Goal: Task Accomplishment & Management: Manage account settings

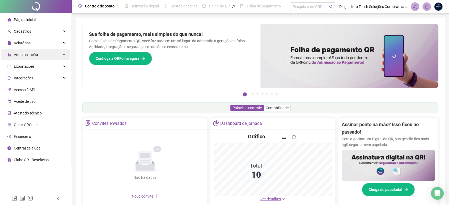
click at [37, 53] on div "Administração" at bounding box center [35, 54] width 69 height 11
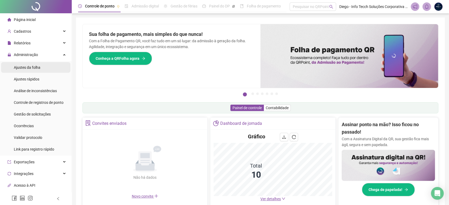
click at [41, 63] on li "Ajustes da folha" at bounding box center [35, 67] width 69 height 11
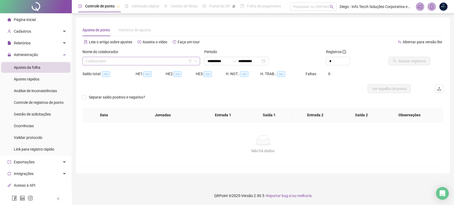
type input "**********"
click at [114, 61] on input "search" at bounding box center [139, 61] width 106 height 8
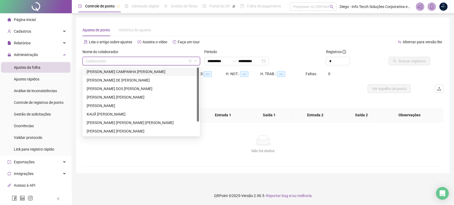
click at [117, 70] on div "ANDRESA CAMPANHA DA SILVA" at bounding box center [141, 72] width 109 height 6
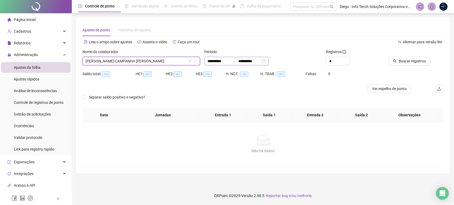
click at [268, 61] on div "**********" at bounding box center [236, 61] width 64 height 9
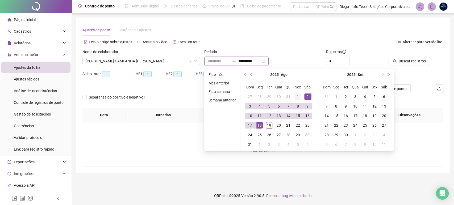
type input "**********"
click at [296, 96] on div "1" at bounding box center [297, 97] width 6 height 6
type input "**********"
click at [266, 126] on div "19" at bounding box center [269, 125] width 6 height 6
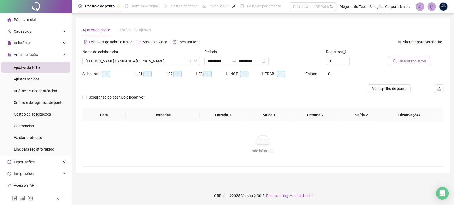
click at [414, 63] on span "Buscar registros" at bounding box center [411, 61] width 27 height 6
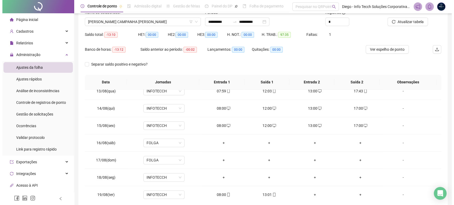
scroll to position [7, 0]
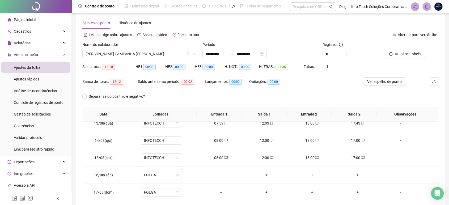
click at [440, 8] on img at bounding box center [438, 7] width 8 height 8
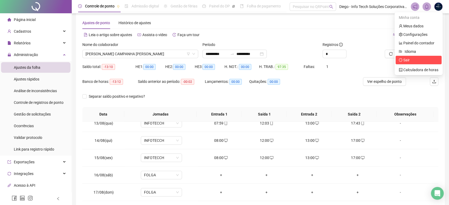
click at [414, 58] on span "Sair" at bounding box center [419, 60] width 40 height 6
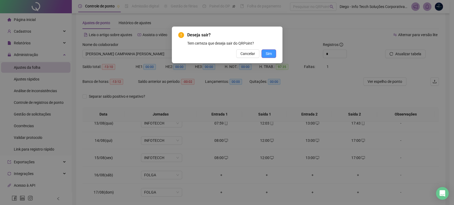
click at [269, 55] on span "Sim" at bounding box center [268, 54] width 6 height 6
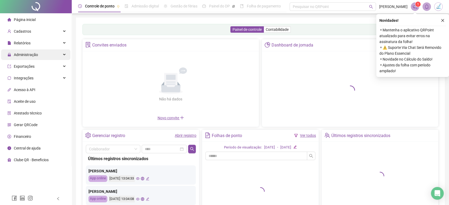
click at [26, 56] on span "Administração" at bounding box center [26, 55] width 24 height 4
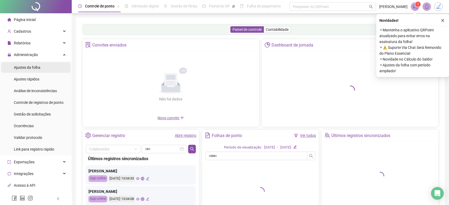
click at [34, 66] on span "Ajustes da folha" at bounding box center [27, 67] width 27 height 4
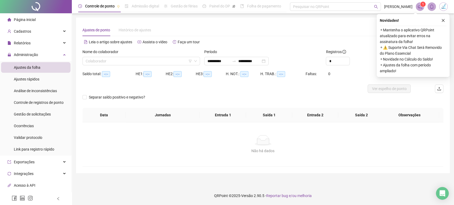
type input "**********"
click at [443, 17] on button "button" at bounding box center [442, 20] width 6 height 6
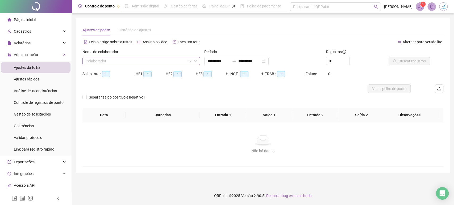
click at [132, 61] on input "search" at bounding box center [139, 61] width 106 height 8
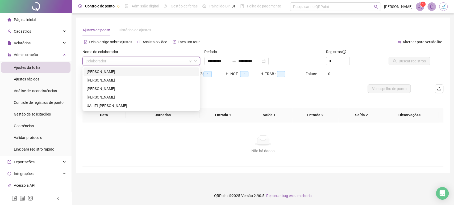
click at [138, 59] on input "search" at bounding box center [139, 61] width 106 height 8
click at [143, 71] on div "[PERSON_NAME]" at bounding box center [141, 72] width 109 height 6
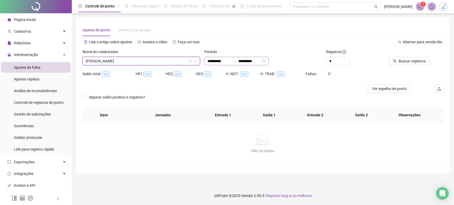
click at [268, 60] on div "**********" at bounding box center [236, 61] width 64 height 9
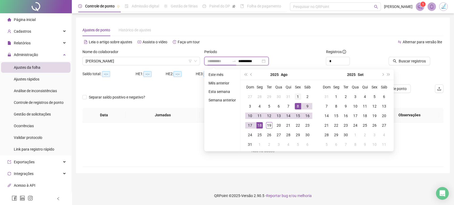
type input "**********"
click at [297, 96] on div "1" at bounding box center [297, 97] width 6 height 6
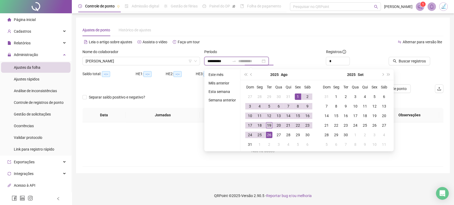
type input "**********"
click at [269, 126] on div "19" at bounding box center [269, 125] width 6 height 6
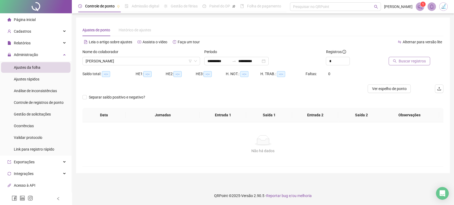
click at [418, 63] on span "Buscar registros" at bounding box center [411, 61] width 27 height 6
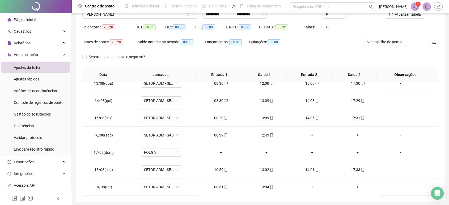
scroll to position [37, 0]
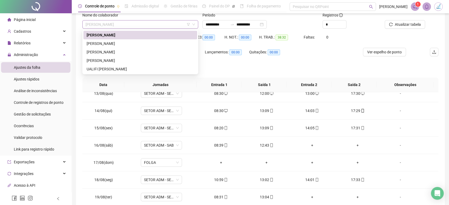
click at [140, 25] on span "[PERSON_NAME]" at bounding box center [140, 24] width 109 height 8
click at [139, 44] on div "[PERSON_NAME]" at bounding box center [140, 44] width 107 height 6
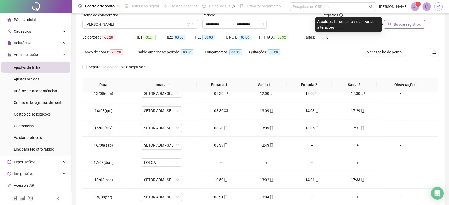
click at [404, 28] on button "Buscar registros" at bounding box center [404, 24] width 41 height 9
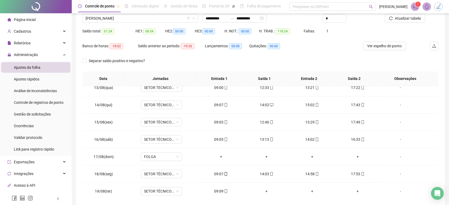
scroll to position [42, 0]
click at [153, 21] on span "[PERSON_NAME]" at bounding box center [140, 19] width 109 height 8
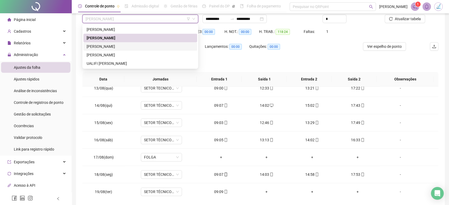
click at [143, 49] on div "[PERSON_NAME]" at bounding box center [140, 47] width 107 height 6
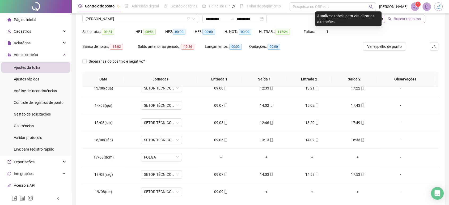
click at [402, 18] on span "Buscar registros" at bounding box center [407, 19] width 27 height 6
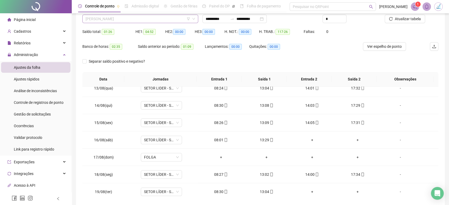
click at [153, 20] on span "[PERSON_NAME]" at bounding box center [140, 19] width 109 height 8
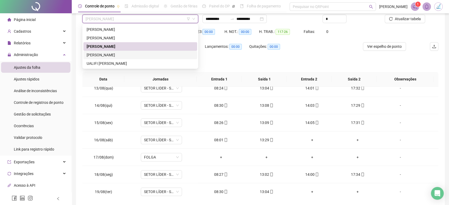
click at [136, 55] on div "[PERSON_NAME]" at bounding box center [140, 55] width 107 height 6
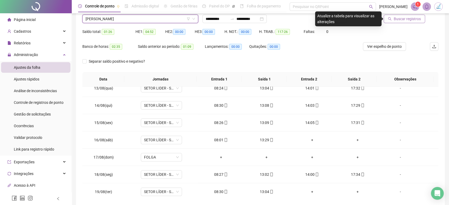
click at [407, 22] on span "Buscar registros" at bounding box center [407, 19] width 27 height 6
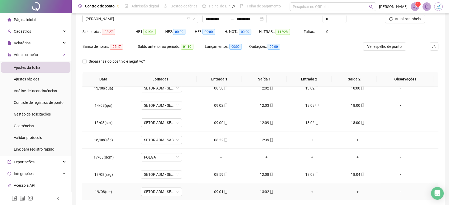
click at [308, 191] on div "+" at bounding box center [312, 192] width 37 height 6
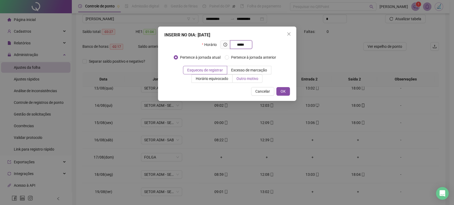
type input "*****"
click at [248, 77] on span "Outro motivo" at bounding box center [247, 79] width 22 height 4
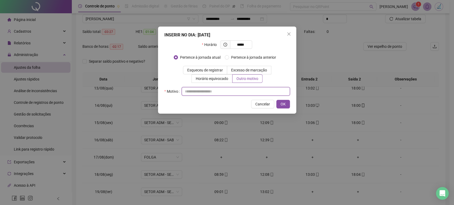
click at [246, 93] on input "text" at bounding box center [235, 91] width 108 height 9
type input "*"
click at [281, 104] on span "OK" at bounding box center [282, 104] width 5 height 6
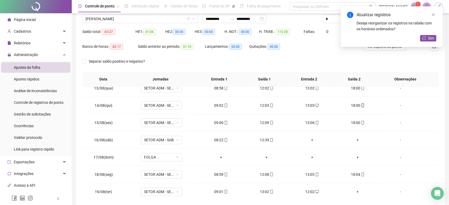
click at [424, 42] on div "Atualizar registros Deseja reorganizar os registros na tabela com os horários o…" at bounding box center [392, 26] width 102 height 41
click at [427, 38] on button "Sim" at bounding box center [428, 38] width 16 height 6
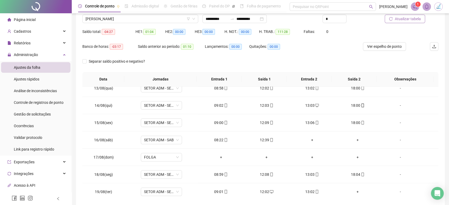
click at [408, 19] on span "Atualizar tabela" at bounding box center [408, 19] width 26 height 6
click at [137, 22] on span "[PERSON_NAME]" at bounding box center [140, 19] width 109 height 8
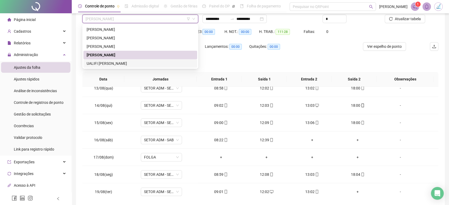
click at [138, 63] on div "UALIFI [PERSON_NAME]" at bounding box center [140, 64] width 107 height 6
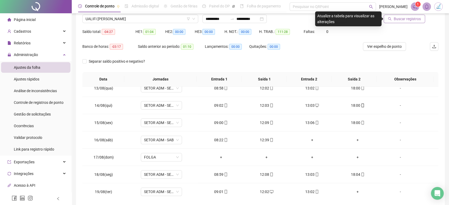
click at [408, 18] on span "Buscar registros" at bounding box center [407, 19] width 27 height 6
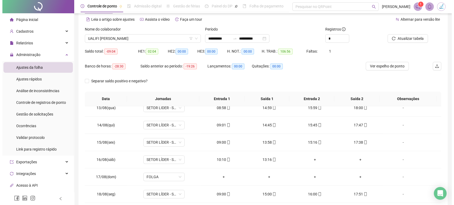
scroll to position [0, 0]
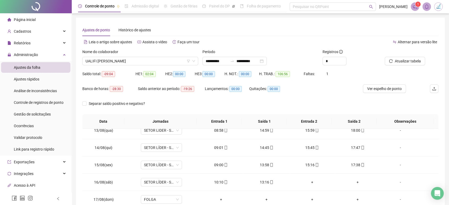
click at [441, 7] on img at bounding box center [438, 7] width 8 height 8
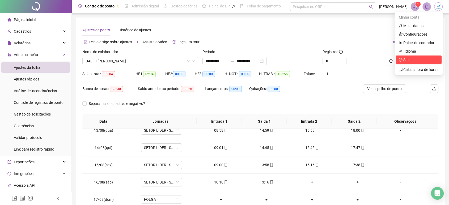
click at [410, 61] on span "Sair" at bounding box center [406, 60] width 6 height 4
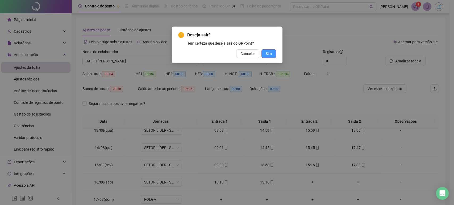
click at [269, 56] on span "Sim" at bounding box center [268, 54] width 6 height 6
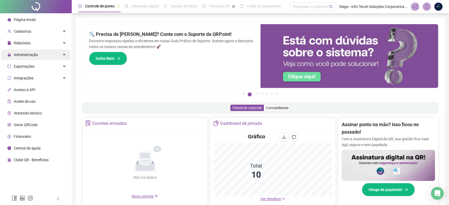
click at [37, 56] on span "Administração" at bounding box center [26, 55] width 24 height 4
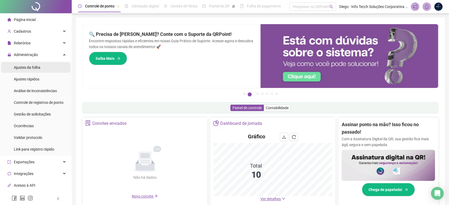
click at [37, 69] on span "Ajustes da folha" at bounding box center [27, 67] width 27 height 4
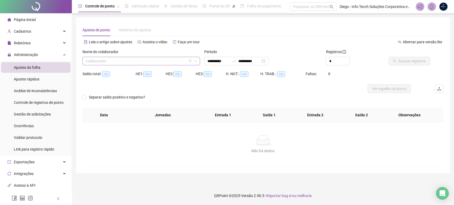
type input "**********"
click at [145, 64] on input "search" at bounding box center [139, 61] width 106 height 8
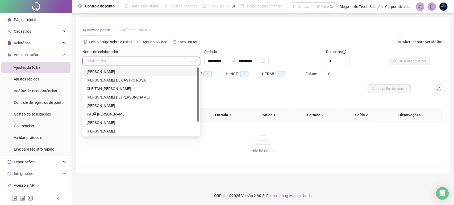
click at [124, 72] on div "ANDRESA CAMPANHA DA SILVA" at bounding box center [141, 72] width 109 height 6
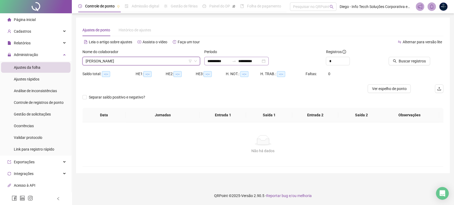
click at [268, 60] on div "**********" at bounding box center [236, 61] width 64 height 9
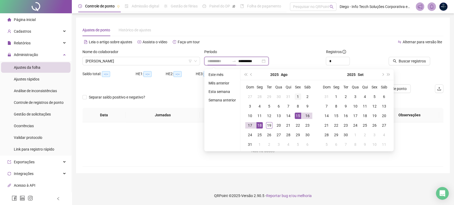
type input "**********"
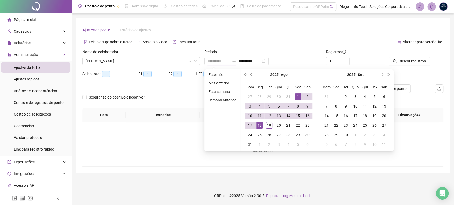
click at [296, 95] on div "1" at bounding box center [297, 97] width 6 height 6
type input "**********"
click at [267, 126] on div "19" at bounding box center [269, 125] width 6 height 6
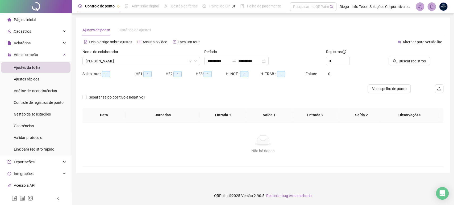
click at [420, 65] on div "Buscar registros" at bounding box center [414, 59] width 61 height 21
click at [413, 62] on span "Buscar registros" at bounding box center [411, 61] width 27 height 6
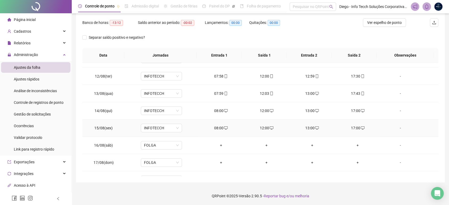
scroll to position [185, 0]
click at [382, 25] on span "Ver espelho de ponto" at bounding box center [384, 23] width 35 height 6
click at [361, 109] on icon "desktop" at bounding box center [363, 110] width 4 height 3
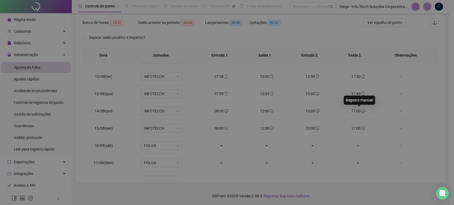
type input "**********"
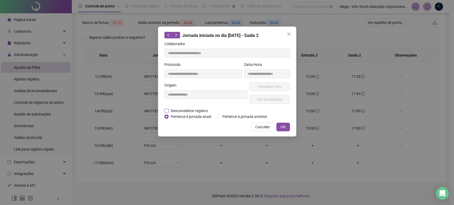
click at [181, 112] on span "Desconsiderar registro" at bounding box center [188, 111] width 41 height 6
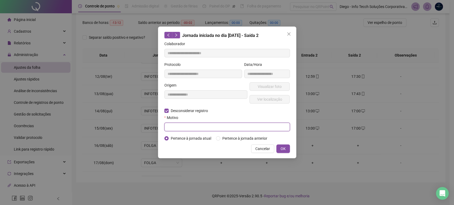
click at [203, 125] on input "text" at bounding box center [226, 127] width 125 height 9
type input "*"
click at [281, 148] on span "OK" at bounding box center [282, 149] width 5 height 6
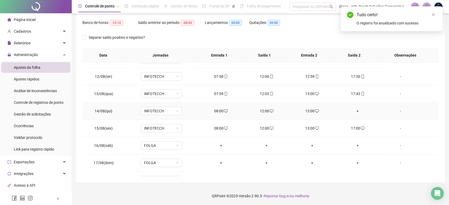
click at [306, 110] on div "13:00" at bounding box center [312, 111] width 37 height 6
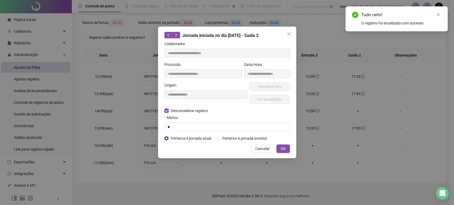
type input "**********"
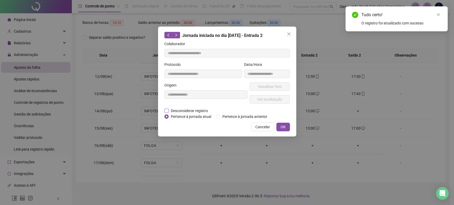
click at [189, 110] on span "Desconsiderar registro" at bounding box center [188, 111] width 41 height 6
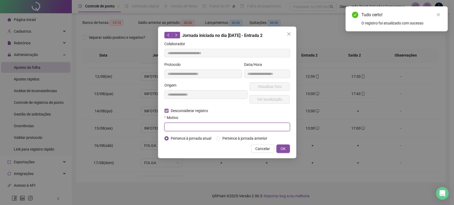
click at [200, 128] on input "text" at bounding box center [226, 127] width 125 height 9
type input "*"
click at [282, 148] on span "OK" at bounding box center [282, 149] width 5 height 6
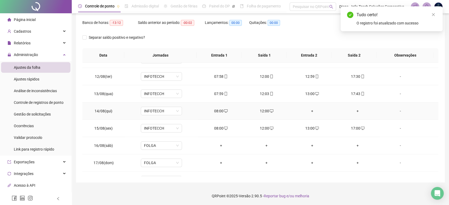
click at [263, 110] on div "12:00" at bounding box center [266, 111] width 37 height 6
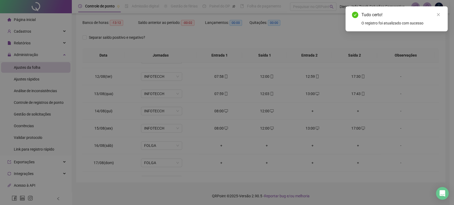
type input "**********"
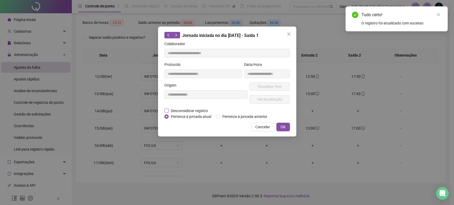
click at [194, 109] on span "Desconsiderar registro" at bounding box center [188, 111] width 41 height 6
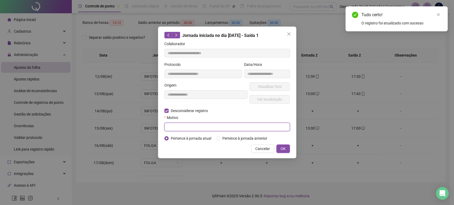
click at [205, 128] on input "text" at bounding box center [226, 127] width 125 height 9
type input "*"
click at [286, 150] on button "OK" at bounding box center [283, 149] width 14 height 9
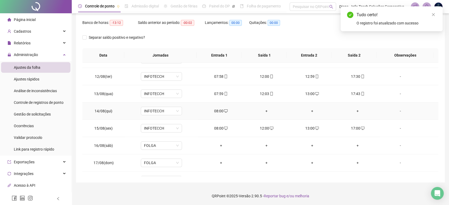
click at [220, 108] on div "08:00" at bounding box center [220, 111] width 37 height 6
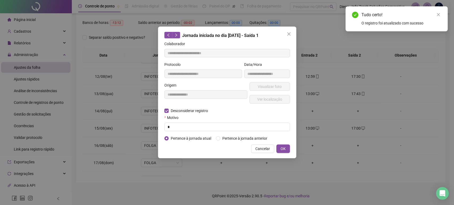
type input "**********"
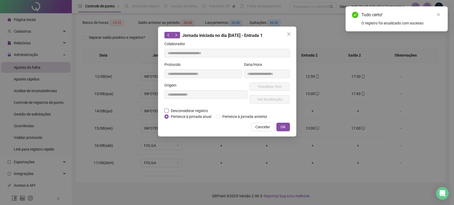
click at [185, 109] on span "Desconsiderar registro" at bounding box center [188, 111] width 41 height 6
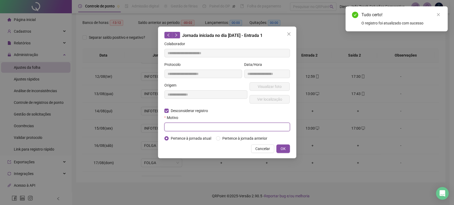
click at [191, 126] on input "text" at bounding box center [226, 127] width 125 height 9
type input "*"
click at [285, 150] on span "OK" at bounding box center [282, 149] width 5 height 6
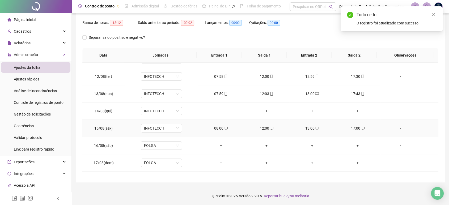
click at [220, 129] on div "08:00" at bounding box center [220, 128] width 37 height 6
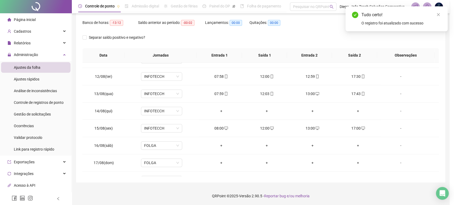
type input "**********"
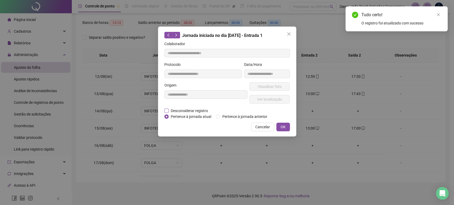
click at [185, 112] on span "Desconsiderar registro" at bounding box center [188, 111] width 41 height 6
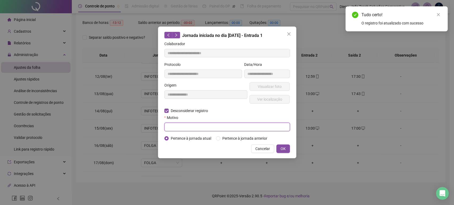
click at [197, 128] on input "text" at bounding box center [226, 127] width 125 height 9
type input "*"
click at [285, 150] on span "OK" at bounding box center [282, 149] width 5 height 6
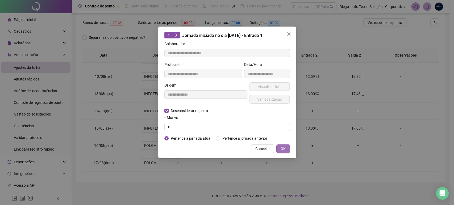
click at [284, 148] on span "OK" at bounding box center [282, 149] width 5 height 6
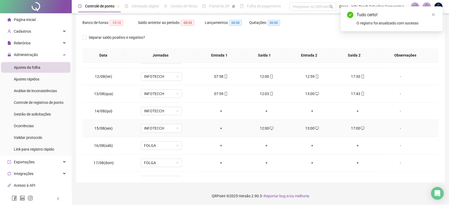
click at [261, 129] on div "12:00" at bounding box center [266, 128] width 37 height 6
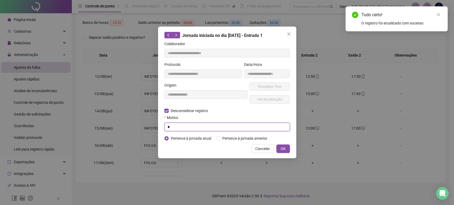
click at [201, 128] on input "*" at bounding box center [226, 127] width 125 height 9
click at [281, 146] on span "OK" at bounding box center [282, 149] width 5 height 6
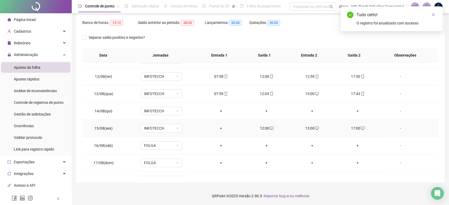
click at [309, 127] on div "13:00" at bounding box center [312, 128] width 37 height 6
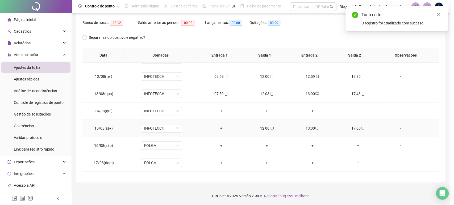
type input "**********"
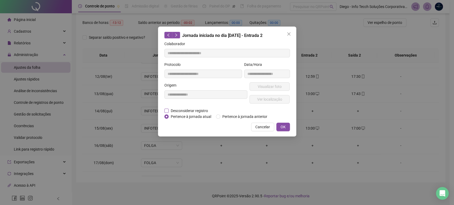
click at [194, 110] on span "Desconsiderar registro" at bounding box center [188, 111] width 41 height 6
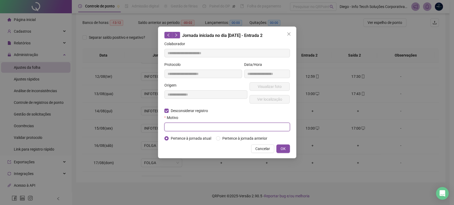
click at [202, 126] on input "text" at bounding box center [226, 127] width 125 height 9
type input "*"
click at [280, 146] on button "OK" at bounding box center [283, 149] width 14 height 9
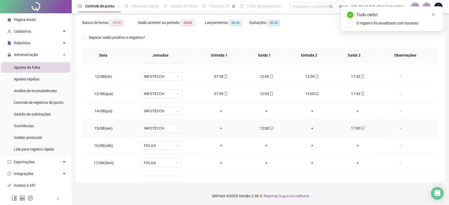
click at [353, 129] on div "17:00" at bounding box center [357, 128] width 37 height 6
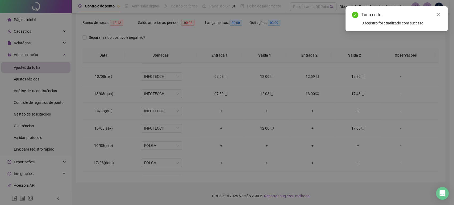
type input "**********"
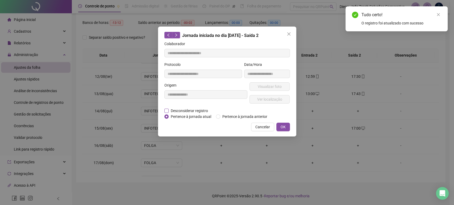
click at [191, 109] on span "Desconsiderar registro" at bounding box center [188, 111] width 41 height 6
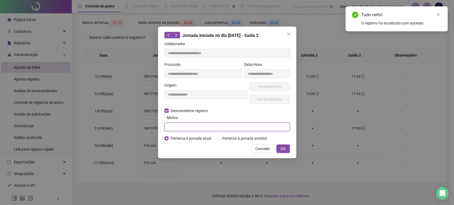
click at [196, 126] on input "text" at bounding box center [226, 127] width 125 height 9
type input "*"
click at [282, 145] on button "OK" at bounding box center [283, 149] width 14 height 9
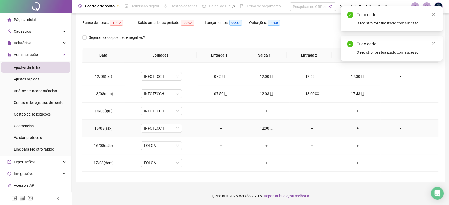
click at [262, 127] on div "12:00" at bounding box center [266, 128] width 37 height 6
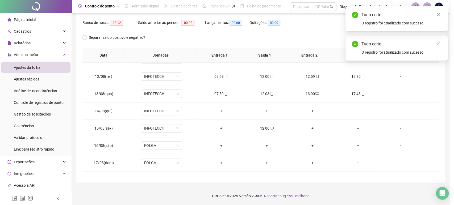
type input "**********"
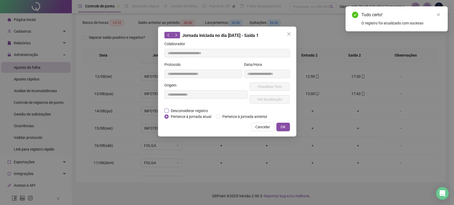
click at [194, 109] on span "Desconsiderar registro" at bounding box center [188, 111] width 41 height 6
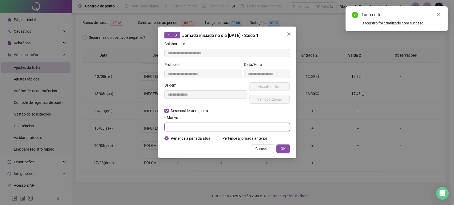
drag, startPoint x: 198, startPoint y: 125, endPoint x: 200, endPoint y: 127, distance: 2.7
click at [199, 125] on input "text" at bounding box center [226, 127] width 125 height 9
type input "*"
click at [286, 150] on button "OK" at bounding box center [283, 149] width 14 height 9
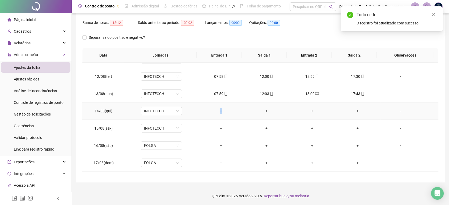
click at [219, 110] on div "+" at bounding box center [220, 111] width 37 height 6
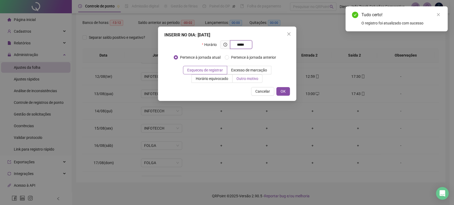
type input "*****"
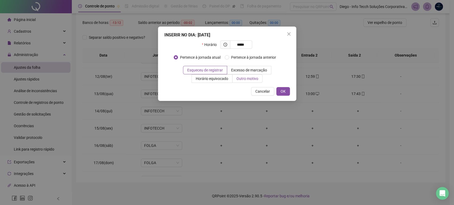
click at [251, 77] on span "Outro motivo" at bounding box center [247, 79] width 22 height 4
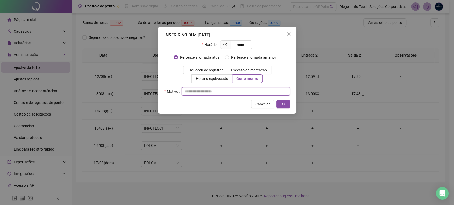
click at [250, 92] on input "text" at bounding box center [235, 91] width 108 height 9
type input "*"
click at [288, 105] on button "OK" at bounding box center [283, 104] width 14 height 9
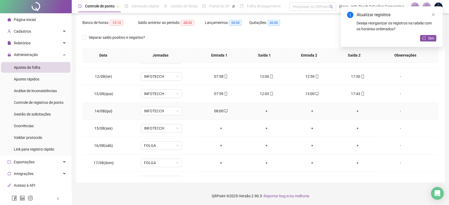
click at [265, 112] on div "+" at bounding box center [266, 111] width 37 height 6
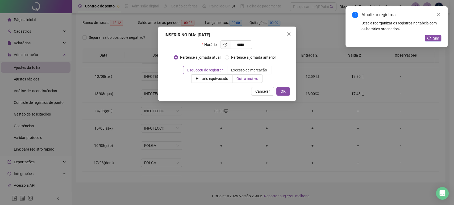
type input "*****"
click at [245, 81] on span "Outro motivo" at bounding box center [247, 79] width 22 height 4
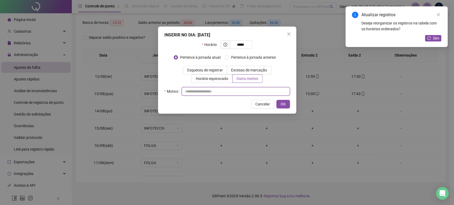
click at [242, 90] on input "text" at bounding box center [235, 91] width 108 height 9
type input "*"
click at [282, 107] on button "OK" at bounding box center [283, 104] width 14 height 9
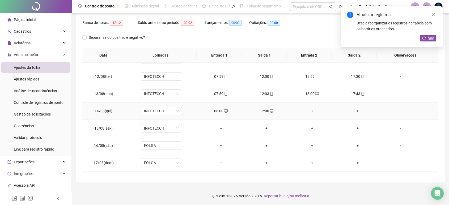
click at [309, 111] on div "+" at bounding box center [312, 111] width 37 height 6
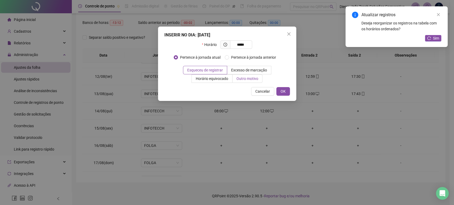
type input "*****"
click at [251, 78] on span "Outro motivo" at bounding box center [247, 79] width 22 height 4
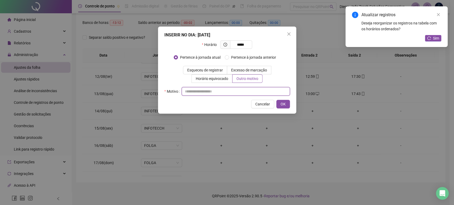
click at [245, 90] on input "text" at bounding box center [235, 91] width 108 height 9
type input "*"
click at [287, 102] on button "OK" at bounding box center [283, 104] width 14 height 9
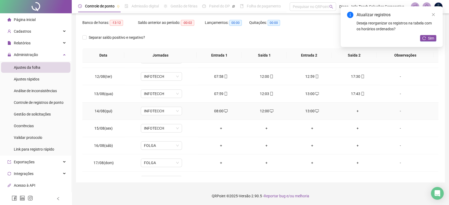
click at [352, 110] on div "+" at bounding box center [357, 111] width 37 height 6
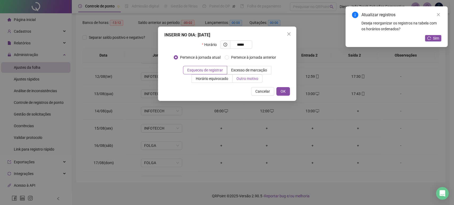
type input "*****"
click at [245, 80] on span "Outro motivo" at bounding box center [247, 79] width 22 height 4
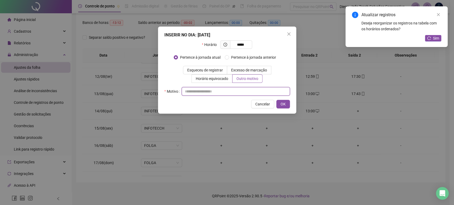
click at [240, 92] on input "text" at bounding box center [235, 91] width 108 height 9
drag, startPoint x: 240, startPoint y: 92, endPoint x: 182, endPoint y: 99, distance: 58.8
click at [182, 99] on div "**********" at bounding box center [227, 70] width 138 height 87
type input "**********"
click at [287, 105] on button "OK" at bounding box center [283, 104] width 14 height 9
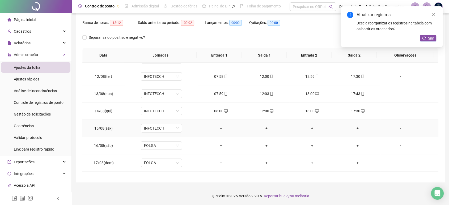
click at [219, 129] on div "+" at bounding box center [220, 128] width 37 height 6
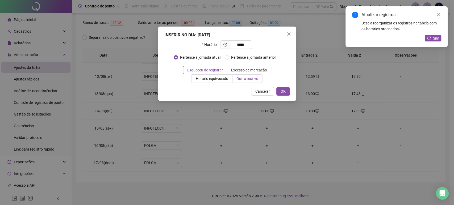
type input "*****"
click at [247, 82] on label "Outro motivo" at bounding box center [247, 78] width 30 height 9
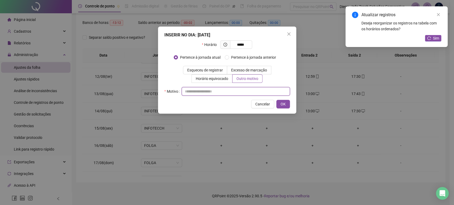
click at [242, 89] on input "text" at bounding box center [235, 91] width 108 height 9
type input "*"
click at [283, 101] on span "OK" at bounding box center [282, 104] width 5 height 6
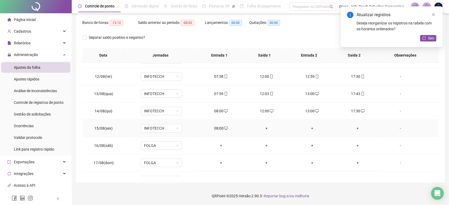
click at [264, 129] on div "+" at bounding box center [266, 128] width 37 height 6
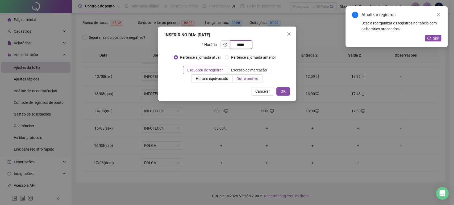
type input "*****"
click at [239, 80] on span "Outro motivo" at bounding box center [247, 79] width 22 height 4
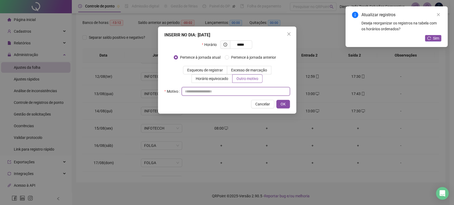
click at [236, 91] on input "text" at bounding box center [235, 91] width 108 height 9
type input "*"
click at [280, 103] on button "OK" at bounding box center [283, 104] width 14 height 9
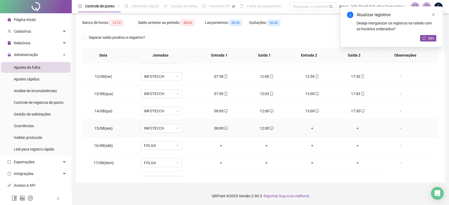
click at [308, 128] on div "+" at bounding box center [312, 128] width 37 height 6
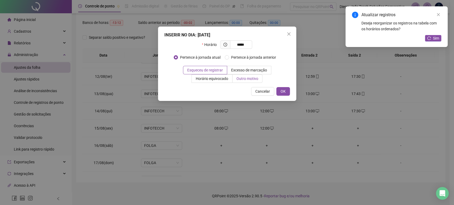
type input "*****"
click at [242, 79] on span "Outro motivo" at bounding box center [247, 79] width 22 height 4
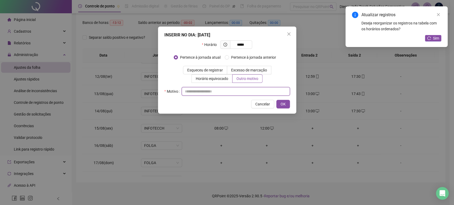
click at [242, 91] on input "text" at bounding box center [235, 91] width 108 height 9
type input "*"
drag, startPoint x: 283, startPoint y: 106, endPoint x: 294, endPoint y: 109, distance: 11.4
click at [283, 106] on span "OK" at bounding box center [282, 104] width 5 height 6
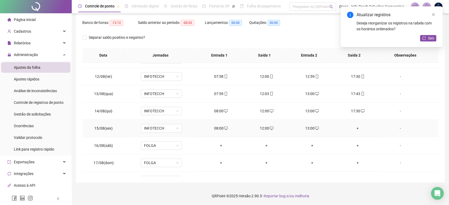
click at [353, 129] on div "+" at bounding box center [357, 128] width 37 height 6
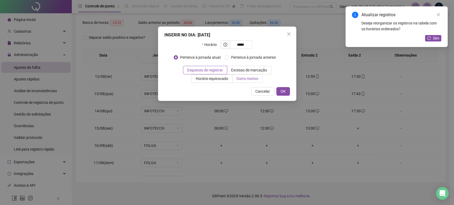
type input "*****"
click at [251, 81] on span "Outro motivo" at bounding box center [247, 79] width 22 height 4
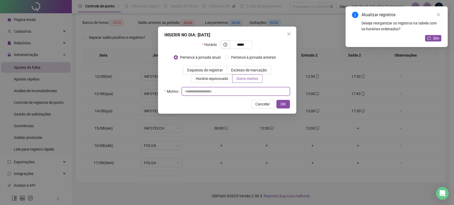
click at [249, 90] on input "text" at bounding box center [235, 91] width 108 height 9
drag, startPoint x: 229, startPoint y: 92, endPoint x: 124, endPoint y: 93, distance: 105.2
click at [124, 93] on div "INSERIR NO DIA : 15/08/2025 Horário ***** Pertence à jornada atual Pertence à j…" at bounding box center [227, 102] width 454 height 205
paste input "**********"
type input "**********"
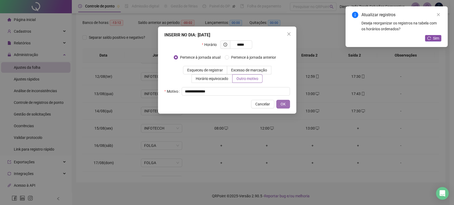
click at [281, 103] on span "OK" at bounding box center [282, 104] width 5 height 6
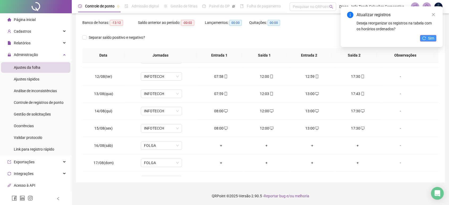
click at [431, 40] on span "Sim" at bounding box center [431, 38] width 6 height 6
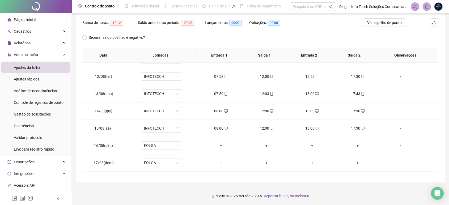
scroll to position [214, 0]
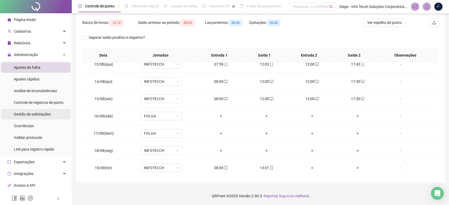
click at [35, 116] on span "Gestão de solicitações" at bounding box center [32, 114] width 37 height 4
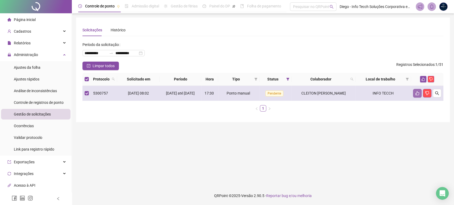
click at [418, 97] on button "button" at bounding box center [417, 93] width 9 height 9
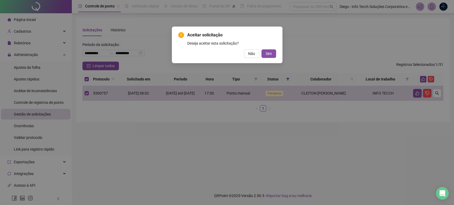
click at [266, 58] on div "Aceitar solicitação Deseja aceitar esta solicitação? Não Sim" at bounding box center [227, 45] width 111 height 37
click at [271, 52] on span "Sim" at bounding box center [268, 54] width 6 height 6
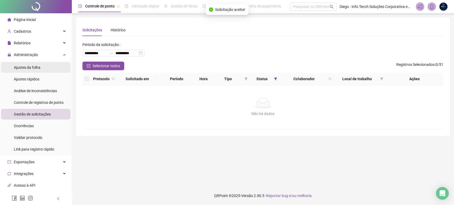
click at [27, 67] on span "Ajustes da folha" at bounding box center [27, 67] width 27 height 4
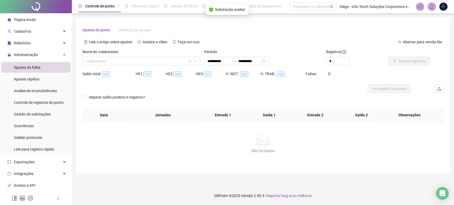
type input "**********"
click at [137, 63] on input "search" at bounding box center [139, 61] width 106 height 8
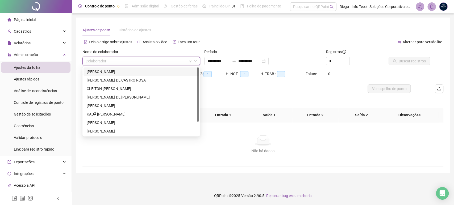
click at [126, 72] on div "ANDRESA CAMPANHA DA SILVA" at bounding box center [141, 72] width 109 height 6
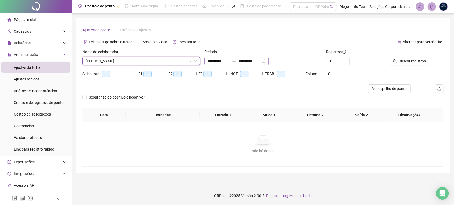
click at [268, 61] on div "**********" at bounding box center [236, 61] width 64 height 9
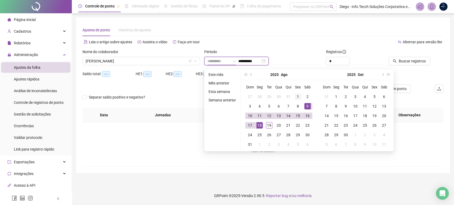
type input "**********"
drag, startPoint x: 298, startPoint y: 96, endPoint x: 277, endPoint y: 118, distance: 30.8
click at [298, 96] on div "1" at bounding box center [297, 97] width 6 height 6
type input "**********"
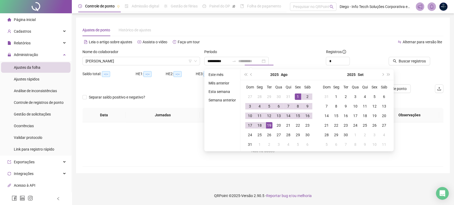
click at [270, 124] on div "19" at bounding box center [269, 125] width 6 height 6
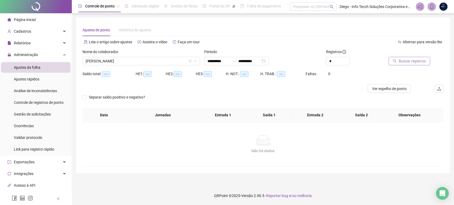
click at [402, 59] on span "Buscar registros" at bounding box center [411, 61] width 27 height 6
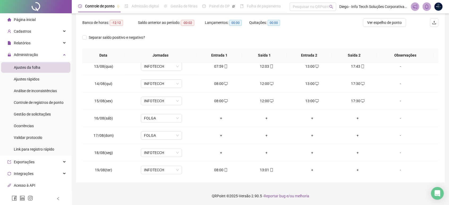
scroll to position [214, 0]
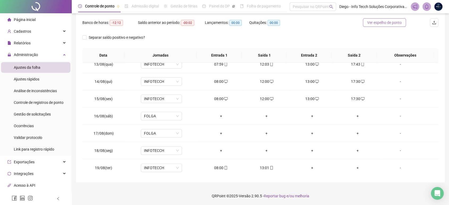
click at [393, 22] on span "Ver espelho de ponto" at bounding box center [384, 23] width 35 height 6
click at [218, 151] on div "+" at bounding box center [220, 151] width 37 height 6
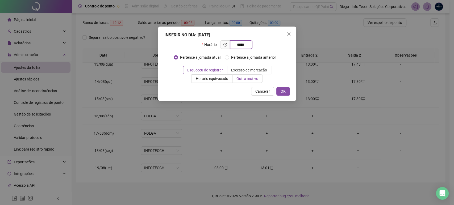
type input "*****"
click at [243, 74] on label "Outro motivo" at bounding box center [247, 78] width 30 height 9
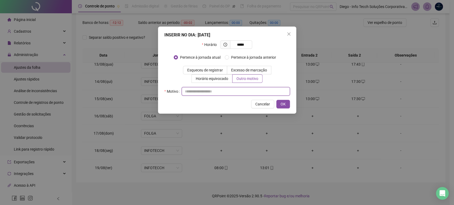
drag, startPoint x: 240, startPoint y: 88, endPoint x: 239, endPoint y: 91, distance: 3.8
click at [239, 91] on input "text" at bounding box center [235, 91] width 108 height 9
type input "*"
click at [282, 104] on span "OK" at bounding box center [282, 104] width 5 height 6
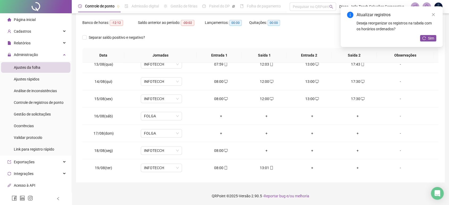
click at [265, 151] on div "+" at bounding box center [266, 151] width 37 height 6
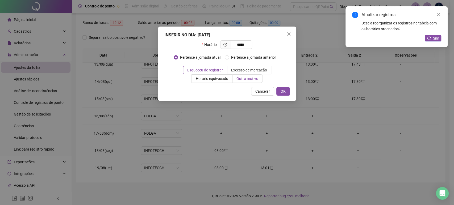
type input "*****"
click at [247, 79] on span "Outro motivo" at bounding box center [247, 79] width 22 height 4
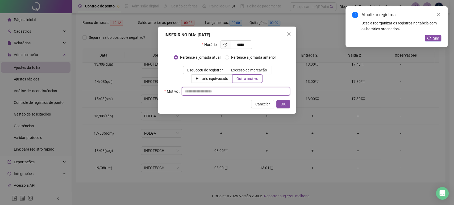
click at [245, 93] on input "text" at bounding box center [235, 91] width 108 height 9
type input "*"
click at [283, 104] on span "OK" at bounding box center [282, 104] width 5 height 6
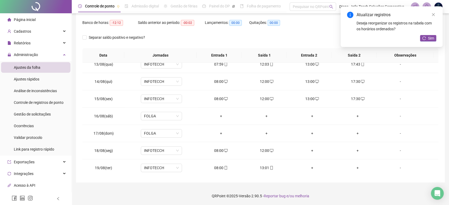
click at [308, 151] on div "+" at bounding box center [312, 151] width 37 height 6
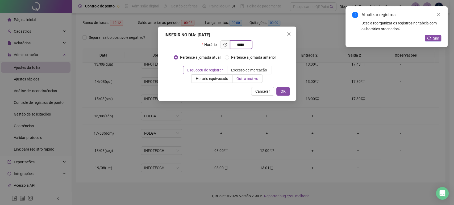
type input "*****"
click at [248, 78] on span "Outro motivo" at bounding box center [247, 79] width 22 height 4
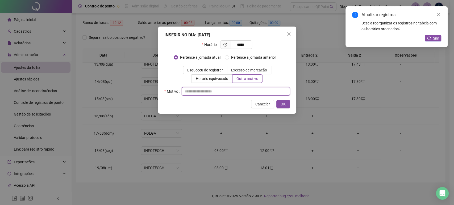
click at [246, 90] on input "text" at bounding box center [235, 91] width 108 height 9
type input "*"
click at [285, 104] on button "OK" at bounding box center [283, 104] width 14 height 9
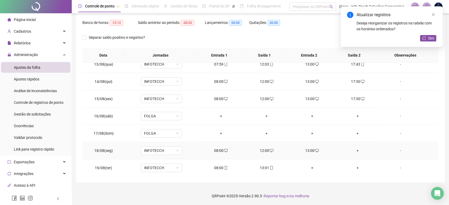
click at [354, 151] on div "+" at bounding box center [357, 151] width 37 height 6
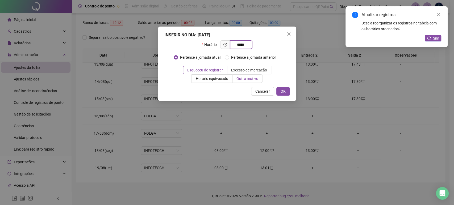
type input "*****"
click at [241, 78] on span "Outro motivo" at bounding box center [247, 79] width 22 height 4
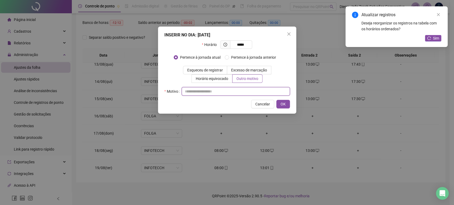
click at [242, 94] on input "text" at bounding box center [235, 91] width 108 height 9
paste input "**********"
click at [201, 91] on input "**********" at bounding box center [235, 91] width 108 height 9
click at [209, 93] on input "**********" at bounding box center [235, 91] width 108 height 9
click at [187, 91] on input "**********" at bounding box center [235, 91] width 108 height 9
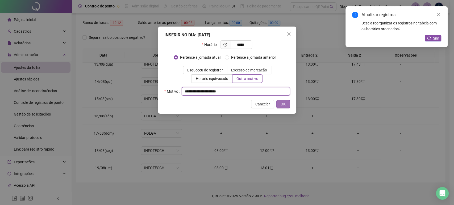
type input "**********"
click at [283, 104] on span "OK" at bounding box center [282, 104] width 5 height 6
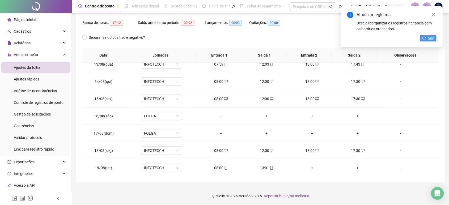
click at [431, 39] on span "Sim" at bounding box center [431, 38] width 6 height 6
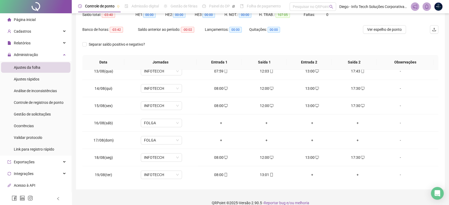
scroll to position [37, 0]
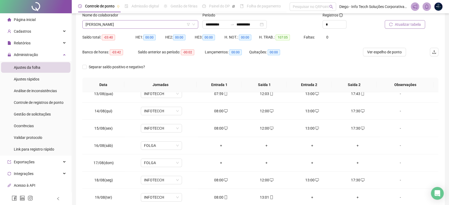
click at [155, 26] on span "ANDRESA CAMPANHA DA SILVA" at bounding box center [140, 24] width 109 height 8
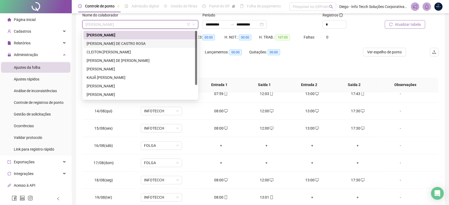
click at [140, 44] on div "ANDRÉ SANCHES DE CASTRO ROSA" at bounding box center [140, 44] width 107 height 6
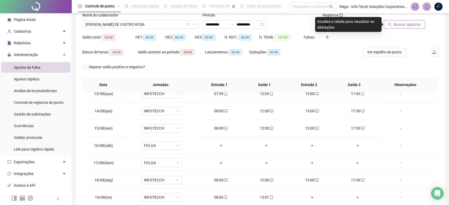
click at [399, 24] on span "Buscar registros" at bounding box center [407, 25] width 27 height 6
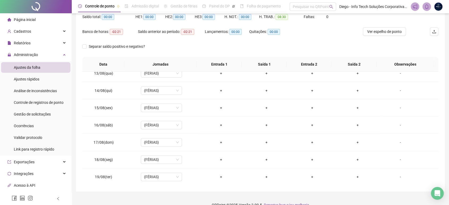
scroll to position [7, 0]
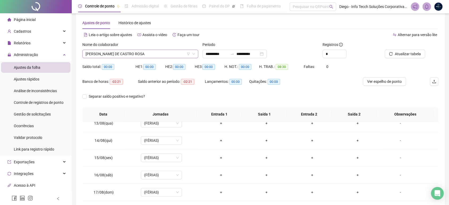
click at [158, 54] on span "ANDRÉ SANCHES DE CASTRO ROSA" at bounding box center [140, 54] width 109 height 8
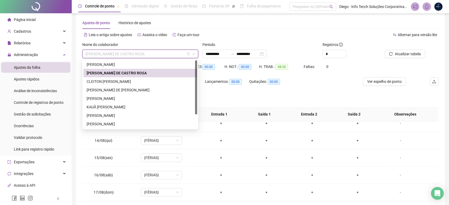
click at [151, 78] on div "CLEITON ALBERTO DOS SANTOS" at bounding box center [140, 81] width 114 height 9
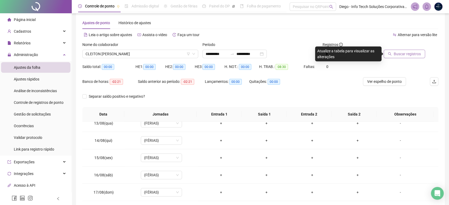
click at [412, 54] on span "Buscar registros" at bounding box center [407, 54] width 27 height 6
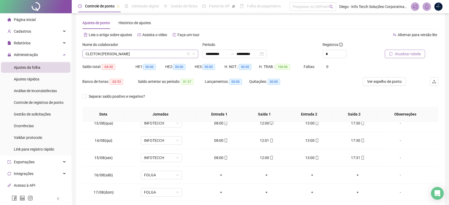
click at [129, 55] on span "CLEITON ALBERTO DOS SANTOS" at bounding box center [140, 54] width 109 height 8
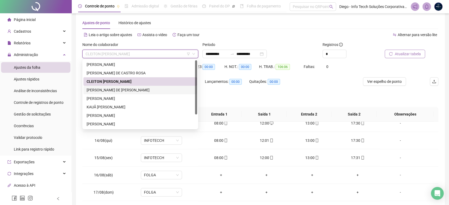
click at [132, 89] on div "ERICK PORTELLA DE BIASO" at bounding box center [140, 90] width 107 height 6
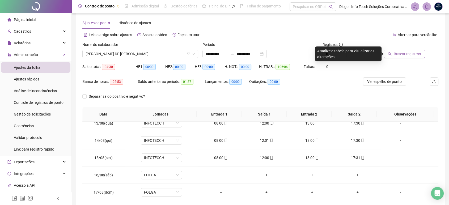
click at [410, 56] on span "Buscar registros" at bounding box center [407, 54] width 27 height 6
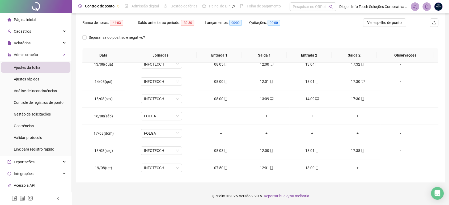
scroll to position [37, 0]
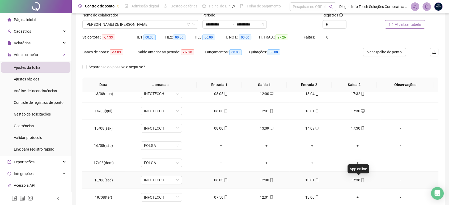
click at [361, 181] on icon "mobile" at bounding box center [363, 180] width 4 height 4
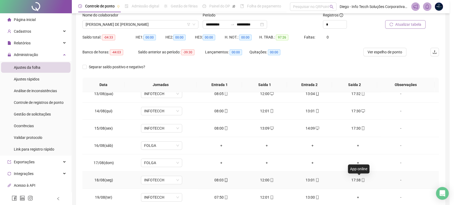
type input "**********"
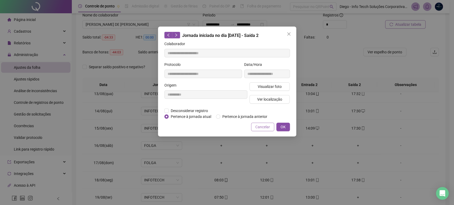
click at [260, 128] on span "Cancelar" at bounding box center [262, 127] width 15 height 6
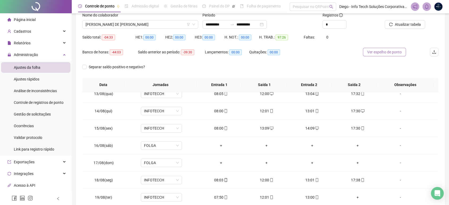
click at [390, 53] on span "Ver espelho de ponto" at bounding box center [384, 52] width 35 height 6
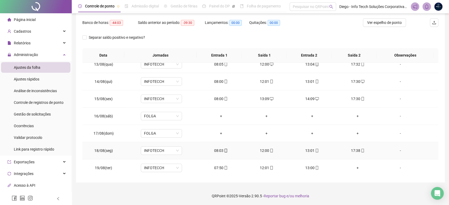
click at [355, 150] on div "17:38" at bounding box center [357, 151] width 37 height 6
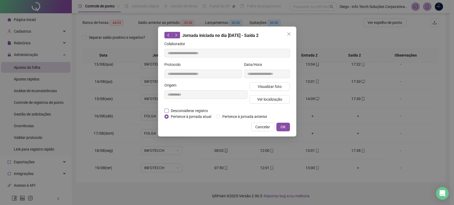
click at [187, 109] on span "Desconsiderar registro" at bounding box center [188, 111] width 41 height 6
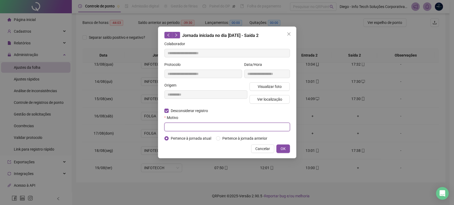
click at [191, 127] on input "text" at bounding box center [226, 127] width 125 height 9
type input "*"
click at [283, 147] on span "OK" at bounding box center [282, 149] width 5 height 6
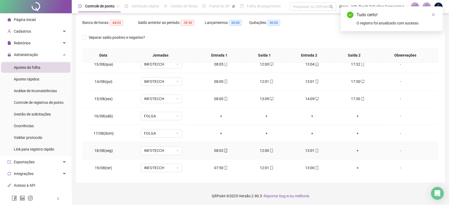
click at [355, 149] on div "+" at bounding box center [357, 151] width 37 height 6
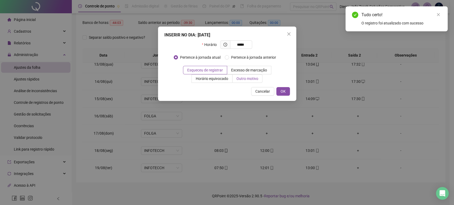
type input "*****"
click at [243, 82] on label "Outro motivo" at bounding box center [247, 78] width 30 height 9
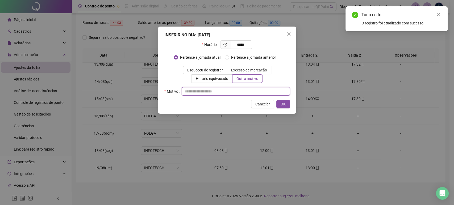
click at [244, 91] on input "text" at bounding box center [235, 91] width 108 height 9
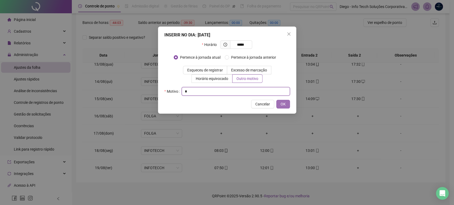
type input "*"
click at [283, 105] on span "OK" at bounding box center [282, 104] width 5 height 6
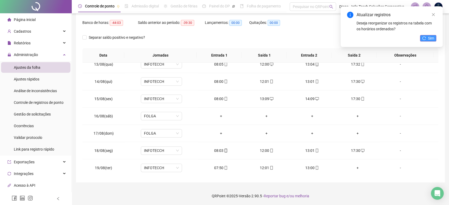
click at [430, 41] on button "Sim" at bounding box center [428, 38] width 16 height 6
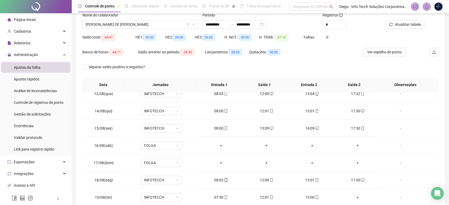
scroll to position [7, 0]
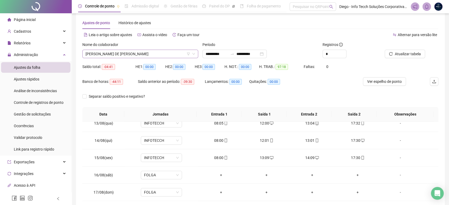
click at [135, 56] on span "ERICK PORTELLA DE BIASO" at bounding box center [140, 54] width 109 height 8
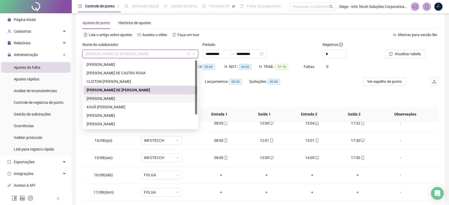
click at [137, 96] on div "JOHNE SILVA DAMASCENA" at bounding box center [140, 99] width 107 height 6
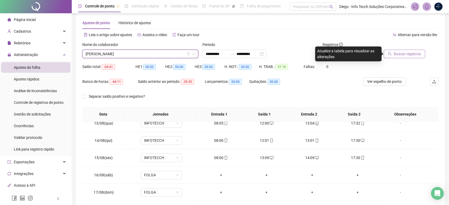
click at [394, 54] on button "Buscar registros" at bounding box center [404, 54] width 41 height 9
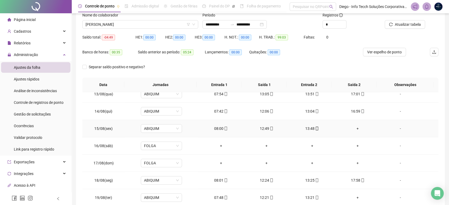
scroll to position [214, 0]
click at [354, 129] on div "+" at bounding box center [357, 128] width 37 height 6
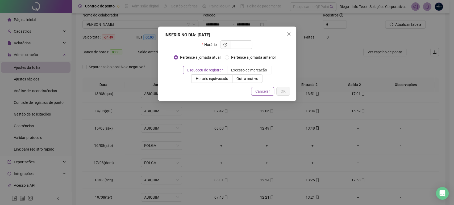
click at [270, 91] on button "Cancelar" at bounding box center [262, 91] width 23 height 9
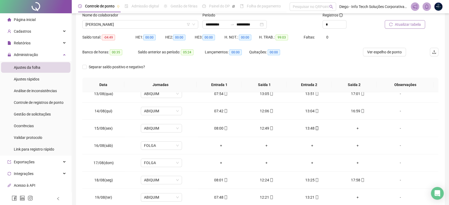
click at [403, 27] on span "Atualizar tabela" at bounding box center [408, 25] width 26 height 6
click at [354, 128] on div "+" at bounding box center [357, 128] width 37 height 6
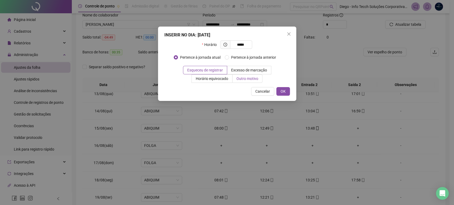
type input "*****"
click at [248, 80] on span "Outro motivo" at bounding box center [247, 79] width 22 height 4
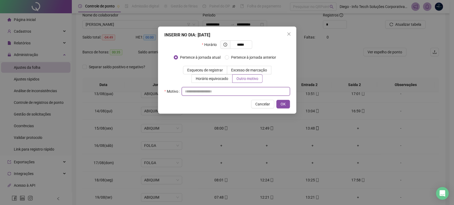
click at [245, 91] on input "text" at bounding box center [235, 91] width 108 height 9
type input "*"
click at [286, 103] on button "OK" at bounding box center [283, 104] width 14 height 9
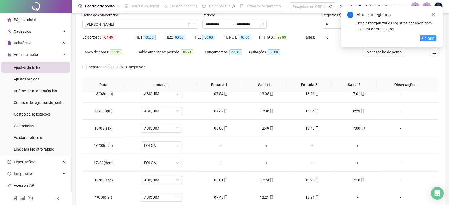
click at [429, 41] on span "Sim" at bounding box center [431, 38] width 6 height 6
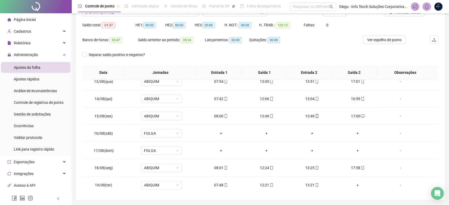
scroll to position [37, 0]
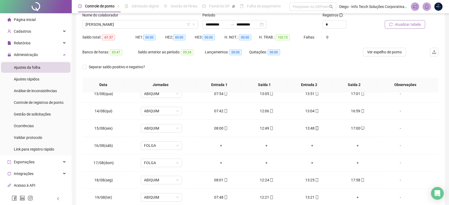
click at [407, 25] on span "Atualizar tabela" at bounding box center [408, 25] width 26 height 6
click at [408, 25] on span "Atualizar tabela" at bounding box center [408, 25] width 26 height 6
click at [139, 26] on span "JOHNE SILVA DAMASCENA" at bounding box center [140, 24] width 109 height 8
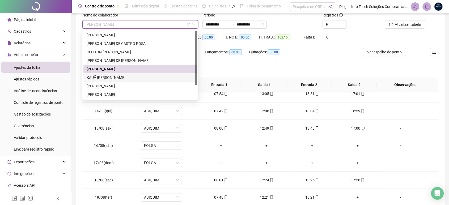
click at [128, 76] on div "KAUÃ BERATO PEREIRA RIOS" at bounding box center [140, 78] width 107 height 6
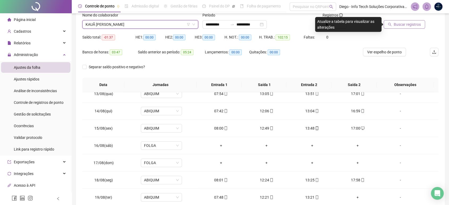
click at [401, 27] on span "Buscar registros" at bounding box center [407, 25] width 27 height 6
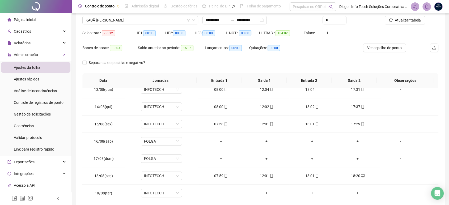
scroll to position [7, 0]
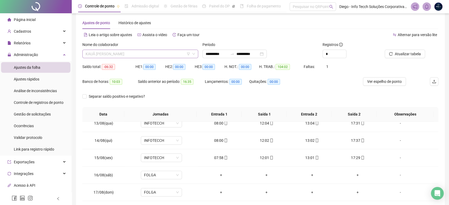
click at [132, 55] on span "KAUÃ BERATO PEREIRA RIOS" at bounding box center [140, 54] width 109 height 8
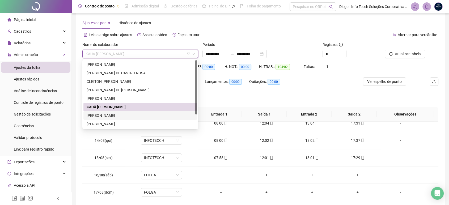
click at [137, 113] on div "LEONILDO LEANDRO SILVA NETO" at bounding box center [140, 116] width 107 height 6
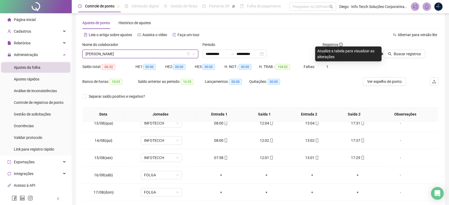
click at [394, 58] on div "Buscar registros" at bounding box center [410, 52] width 60 height 21
click at [407, 53] on span "Buscar registros" at bounding box center [407, 54] width 27 height 6
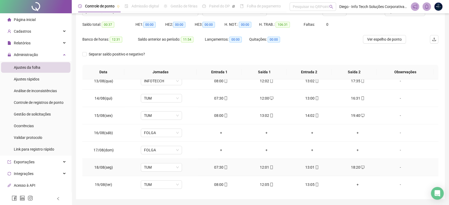
scroll to position [66, 0]
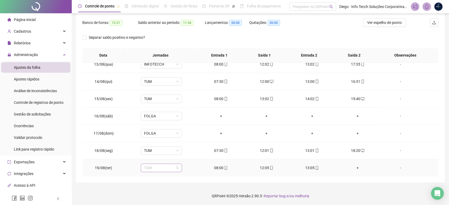
click at [177, 166] on span "TUM" at bounding box center [161, 168] width 35 height 8
click at [166, 126] on div "INFOTECCH" at bounding box center [171, 126] width 48 height 6
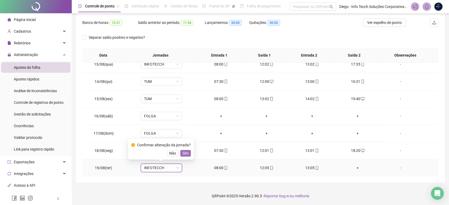
click at [184, 154] on span "Sim" at bounding box center [186, 153] width 6 height 6
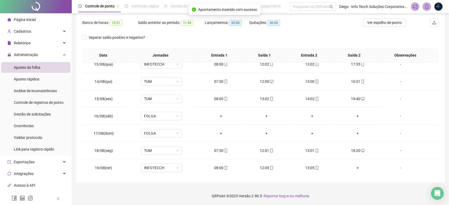
scroll to position [7, 0]
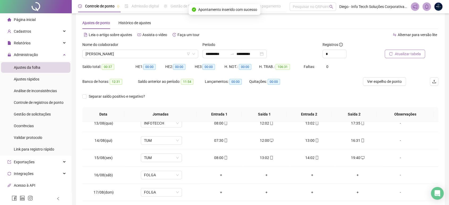
click at [408, 54] on span "Atualizar tabela" at bounding box center [408, 54] width 26 height 6
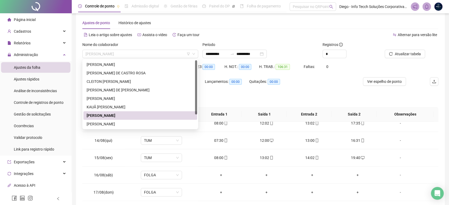
click at [137, 54] on span "LEONILDO LEANDRO SILVA NETO" at bounding box center [140, 54] width 109 height 8
click at [127, 120] on div "MATHEUS VICENTE ANDRADE SILVA" at bounding box center [140, 124] width 114 height 9
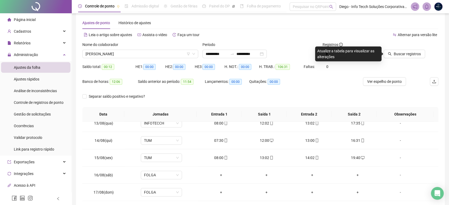
click at [404, 58] on div "Buscar registros" at bounding box center [410, 52] width 60 height 21
click at [407, 54] on span "Buscar registros" at bounding box center [407, 54] width 27 height 6
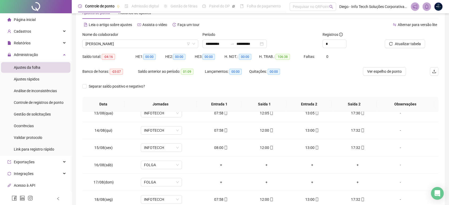
scroll to position [17, 0]
click at [156, 43] on span "MATHEUS VICENTE ANDRADE SILVA" at bounding box center [140, 44] width 109 height 8
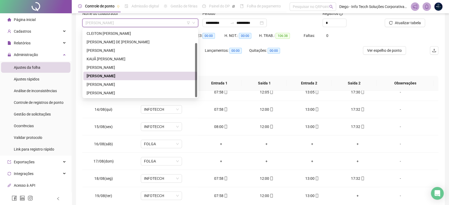
scroll to position [47, 0]
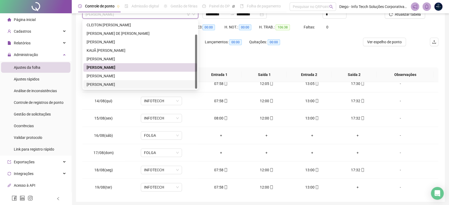
click at [135, 76] on div "SÉRGIO SOUZA DA SILVA" at bounding box center [140, 76] width 107 height 6
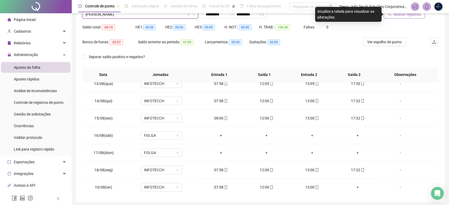
click at [412, 18] on button "Buscar registros" at bounding box center [404, 14] width 41 height 9
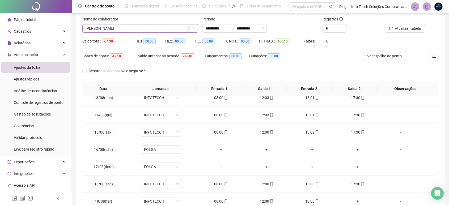
scroll to position [7, 0]
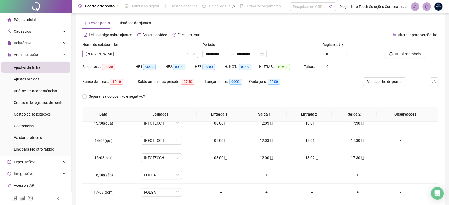
click at [152, 54] on span "SÉRGIO SOUZA DA SILVA" at bounding box center [140, 54] width 109 height 8
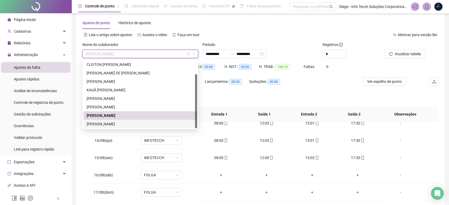
click at [130, 122] on div "THIAGO HENRIQUE DE SOUZA LUCIO" at bounding box center [140, 124] width 107 height 6
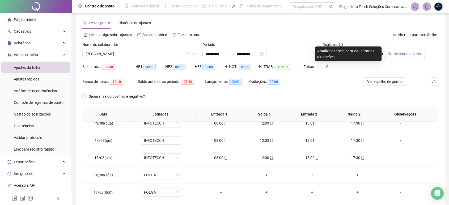
click at [415, 57] on button "Buscar registros" at bounding box center [404, 54] width 41 height 9
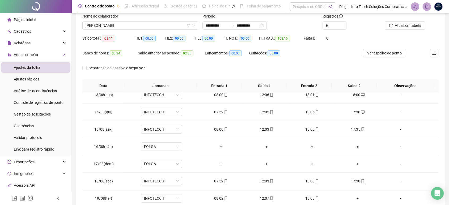
scroll to position [0, 0]
